Goal: Task Accomplishment & Management: Manage account settings

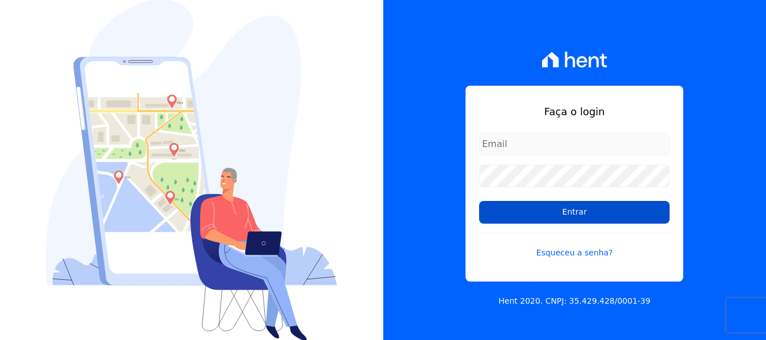
type input "simoneferreira@salgadoempreendimentos.com"
click at [493, 210] on input "Entrar" at bounding box center [574, 212] width 190 height 23
